Goal: Task Accomplishment & Management: Manage account settings

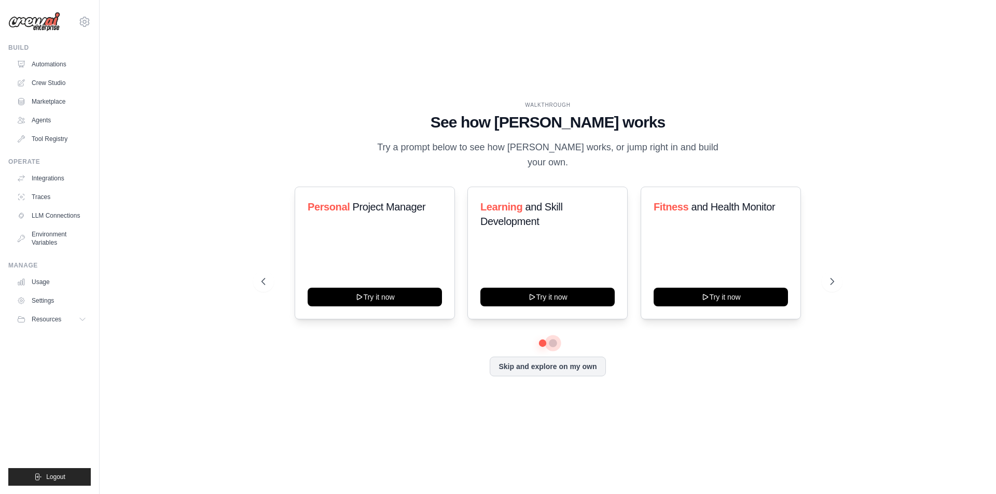
click at [552, 339] on button at bounding box center [553, 343] width 8 height 8
click at [40, 297] on link "Settings" at bounding box center [52, 300] width 78 height 17
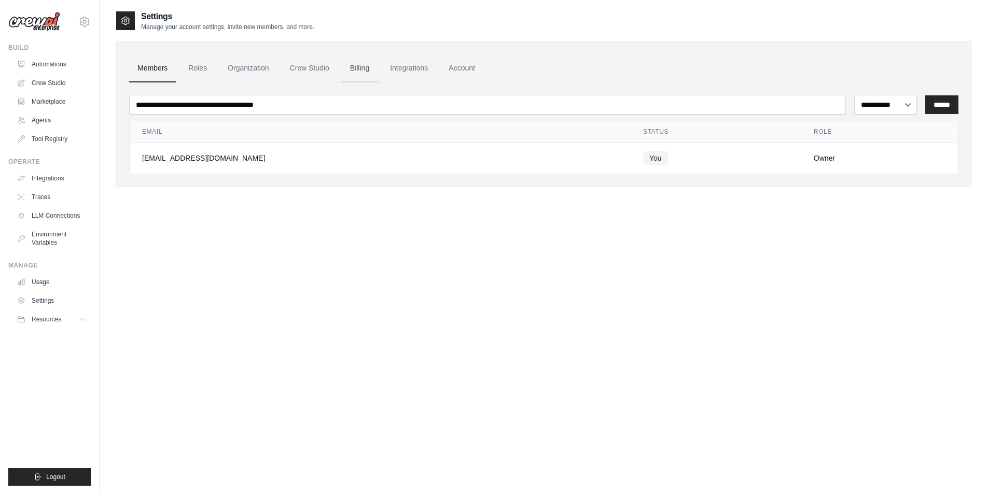
click at [362, 68] on link "Billing" at bounding box center [360, 68] width 36 height 28
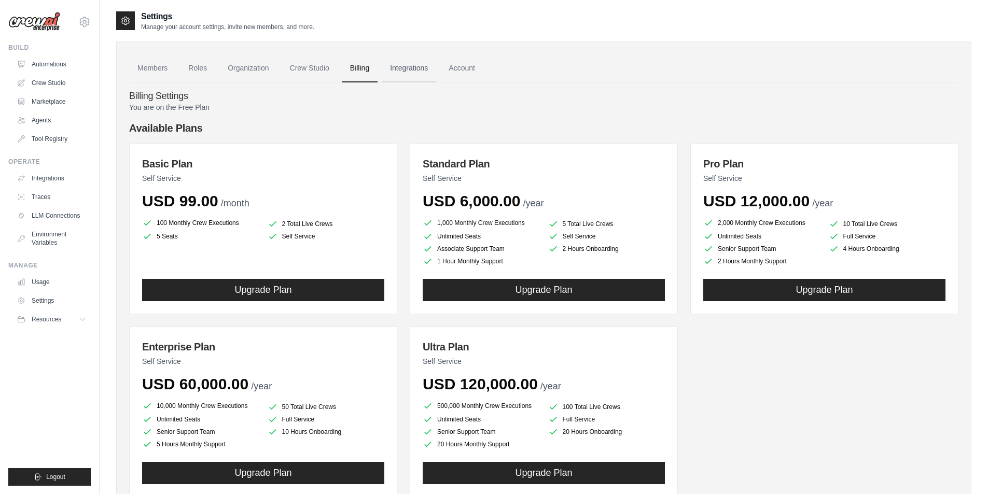
click at [397, 73] on link "Integrations" at bounding box center [409, 68] width 54 height 28
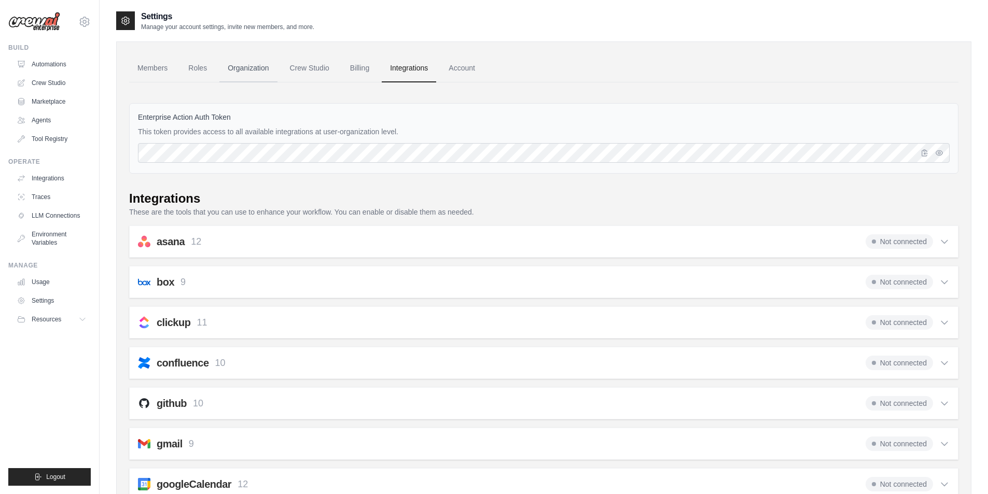
click at [258, 74] on link "Organization" at bounding box center [248, 68] width 58 height 28
